Goal: Find specific page/section: Find specific page/section

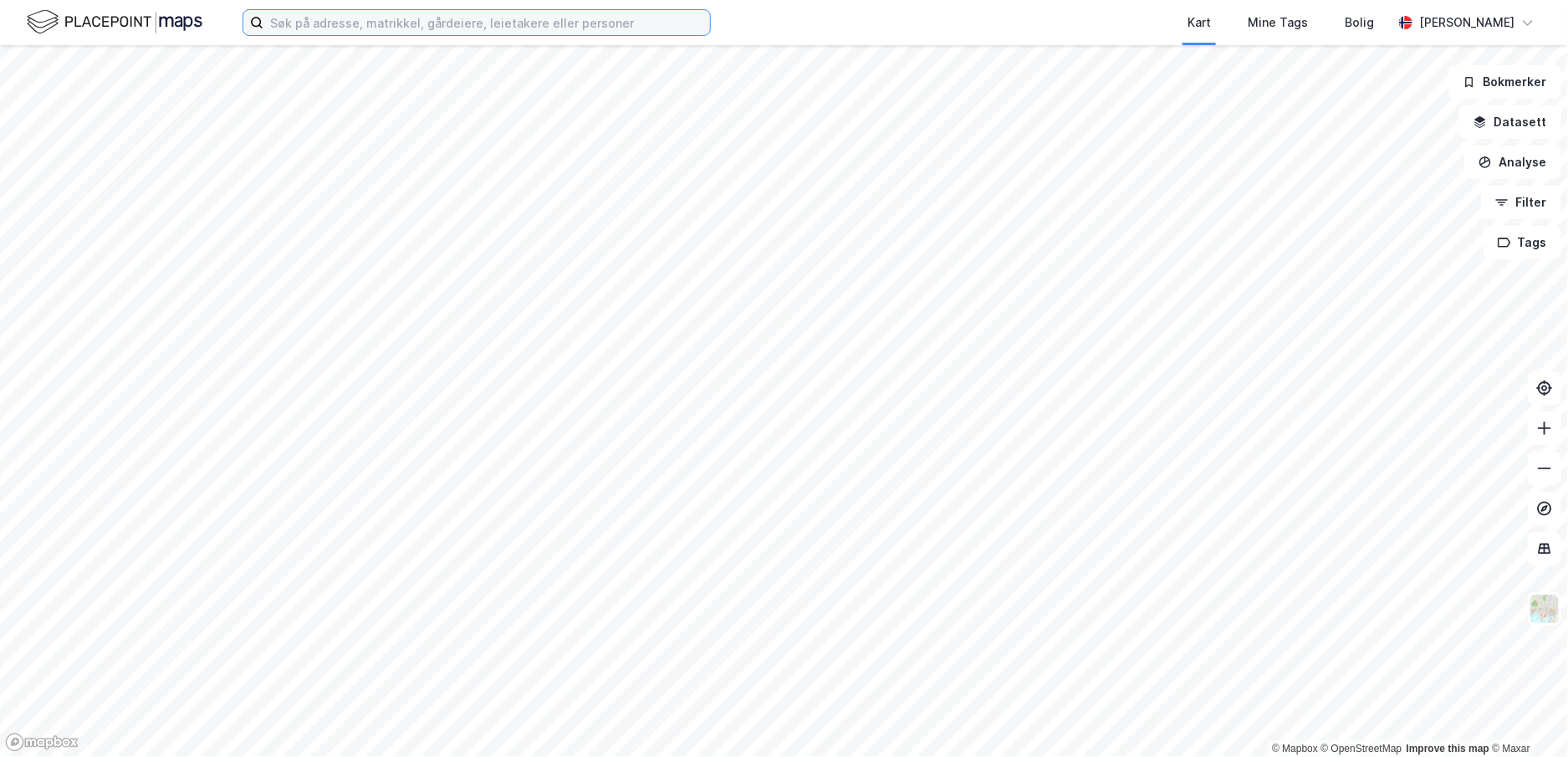
click at [568, 27] on input at bounding box center [486, 22] width 446 height 25
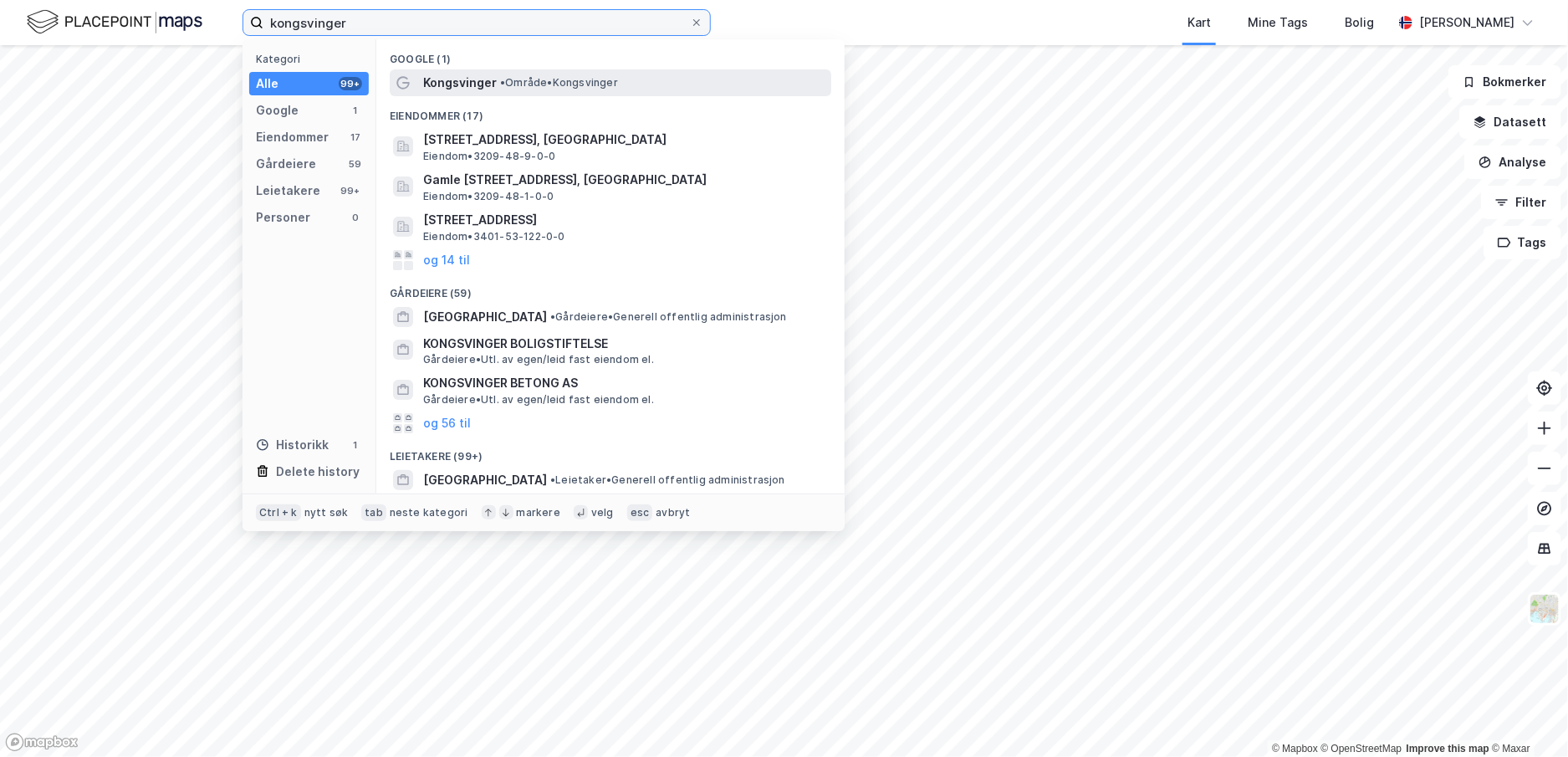
type input "kongsvinger"
click at [481, 87] on span "Kongsvinger" at bounding box center [459, 83] width 73 height 20
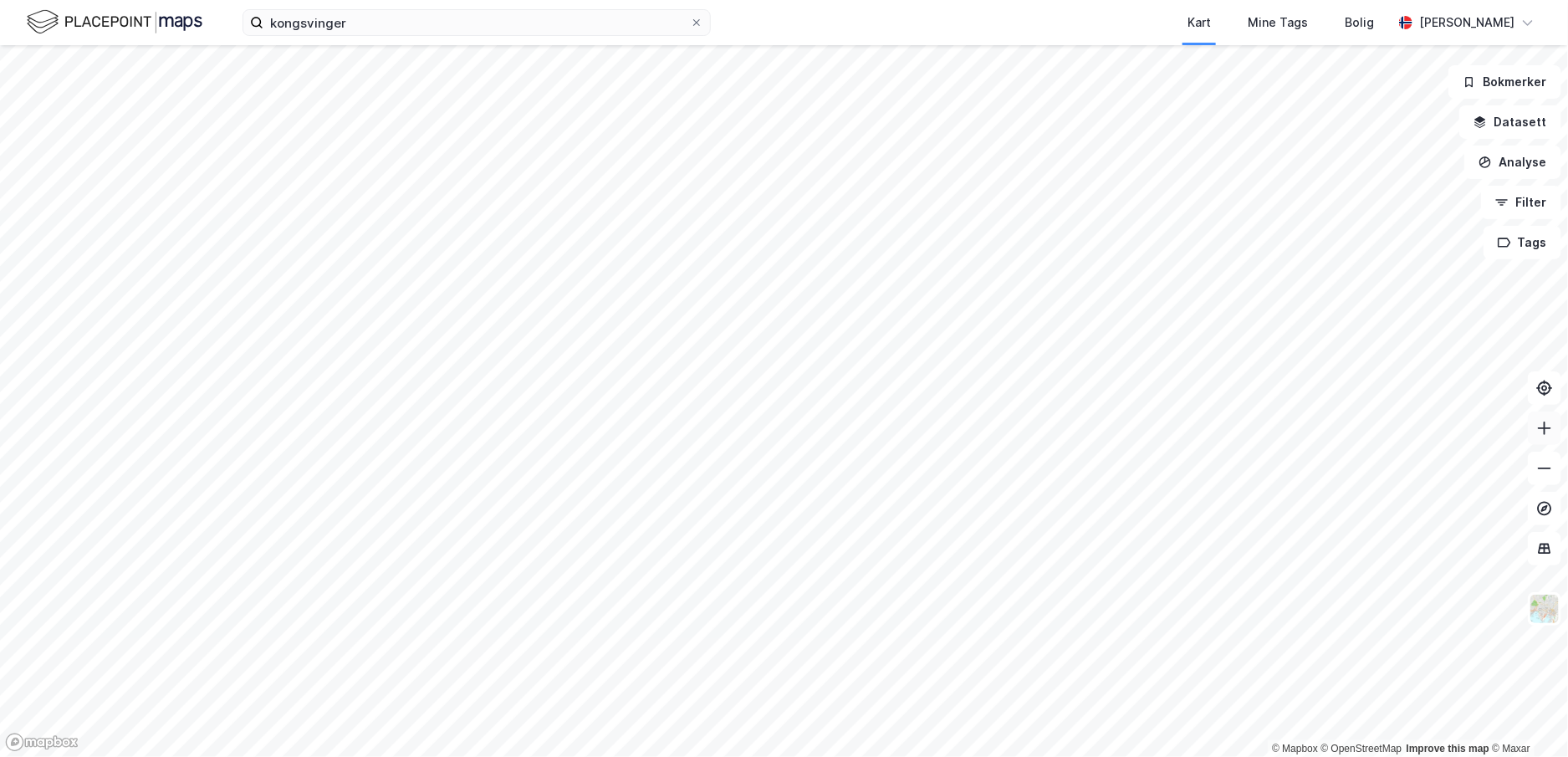
click at [1550, 438] on button at bounding box center [1545, 428] width 33 height 33
